Goal: Task Accomplishment & Management: Manage account settings

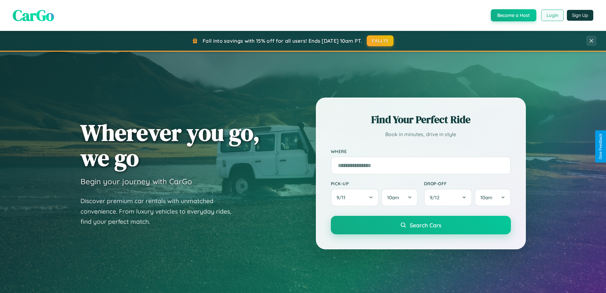
click at [552, 15] on button "Login" at bounding box center [552, 15] width 23 height 11
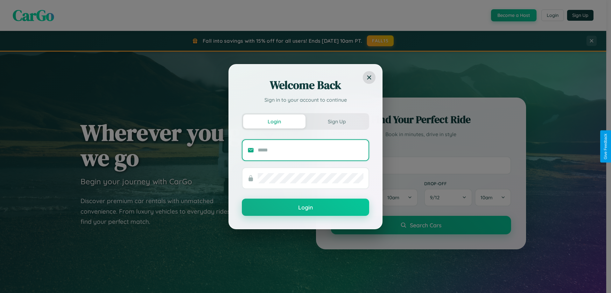
click at [311, 150] on input "text" at bounding box center [311, 150] width 106 height 10
type input "**********"
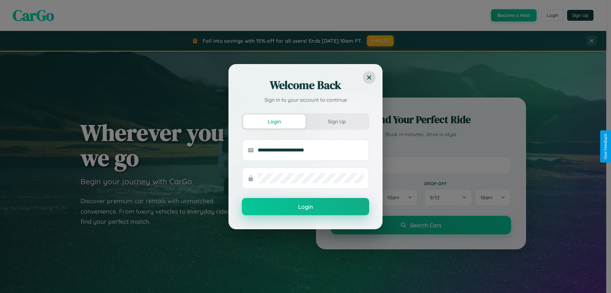
click at [306, 207] on button "Login" at bounding box center [305, 206] width 127 height 17
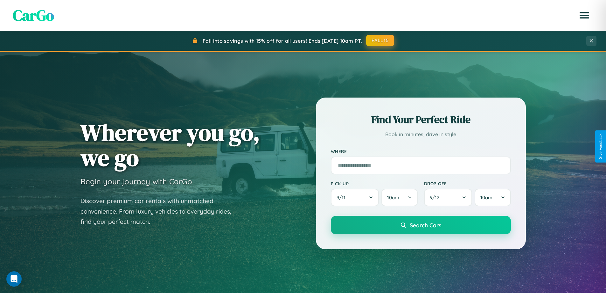
click at [381, 40] on button "FALL15" at bounding box center [380, 40] width 28 height 11
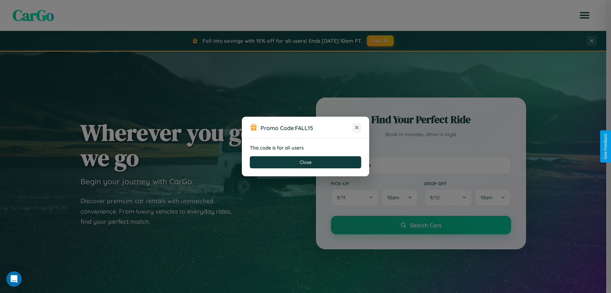
click at [357, 128] on icon at bounding box center [357, 127] width 6 height 6
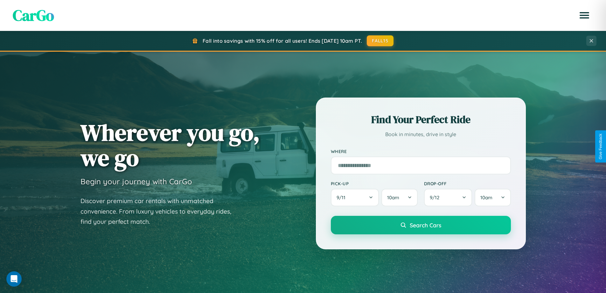
scroll to position [1225, 0]
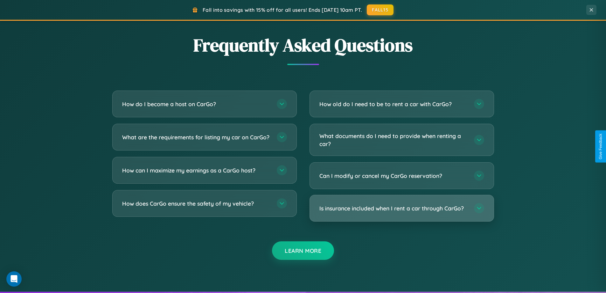
click at [402, 208] on h3 "Is insurance included when I rent a car through CarGo?" at bounding box center [394, 208] width 148 height 8
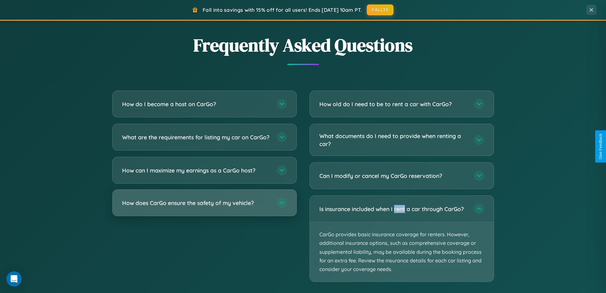
click at [204, 207] on h3 "How does CarGo ensure the safety of my vehicle?" at bounding box center [196, 203] width 148 height 8
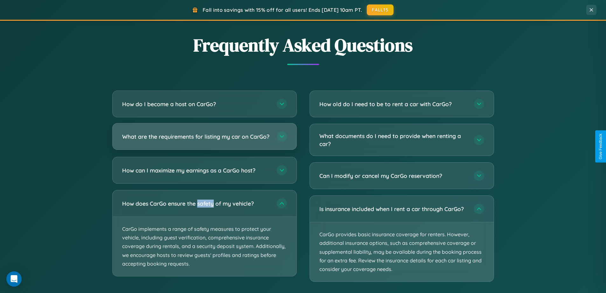
click at [204, 139] on h3 "What are the requirements for listing my car on CarGo?" at bounding box center [196, 136] width 148 height 8
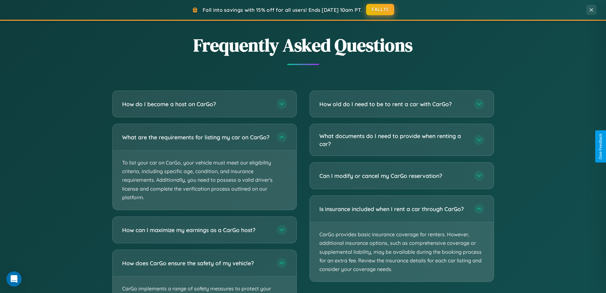
click at [381, 10] on button "FALL15" at bounding box center [380, 9] width 28 height 11
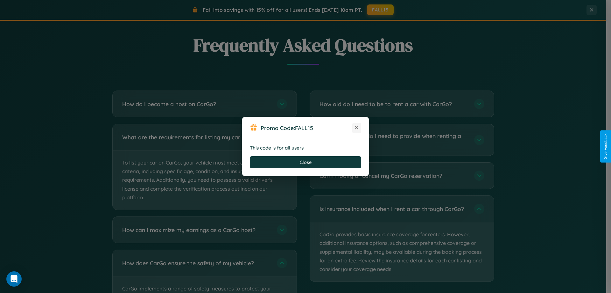
click at [357, 128] on icon at bounding box center [357, 127] width 6 height 6
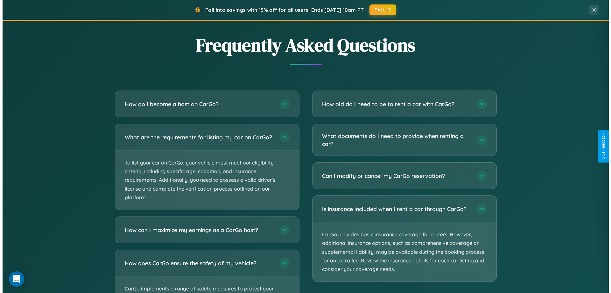
scroll to position [0, 0]
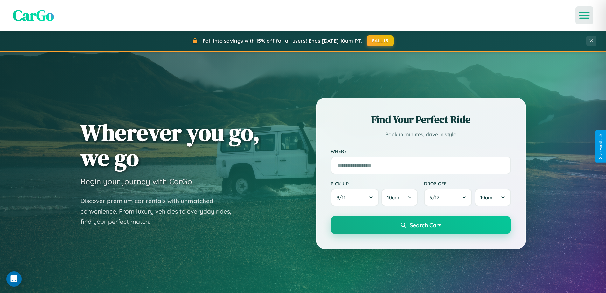
click at [585, 15] on icon "Open menu" at bounding box center [584, 15] width 9 height 6
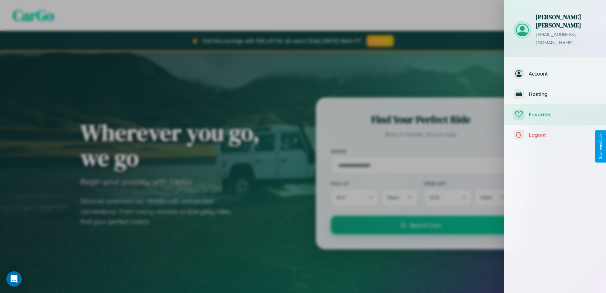
click at [555, 111] on span "Favorites" at bounding box center [563, 114] width 68 height 6
